Goal: Find specific page/section: Find specific page/section

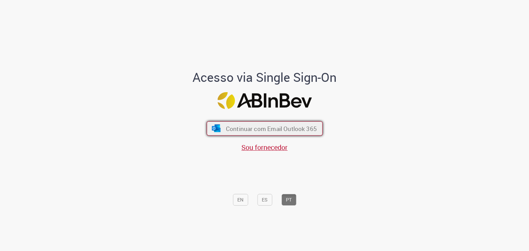
click at [270, 127] on span "Continuar com Email Outlook 365" at bounding box center [270, 129] width 91 height 8
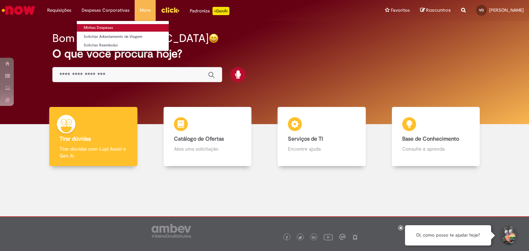
click at [116, 25] on link "Minhas Despesas" at bounding box center [123, 28] width 92 height 8
